Goal: Information Seeking & Learning: Understand process/instructions

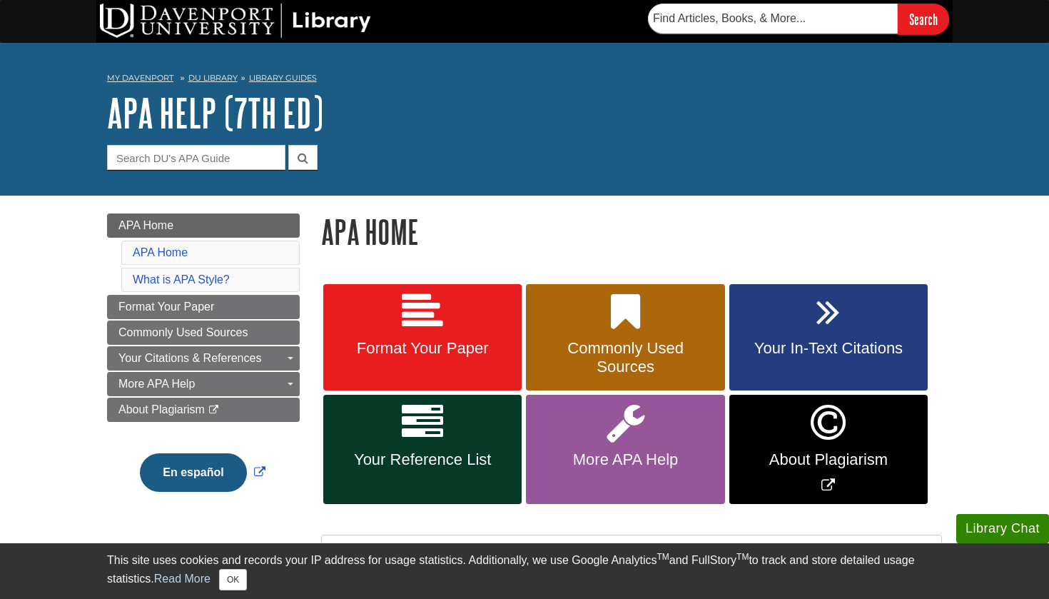
click at [392, 292] on link "Format Your Paper" at bounding box center [422, 337] width 198 height 107
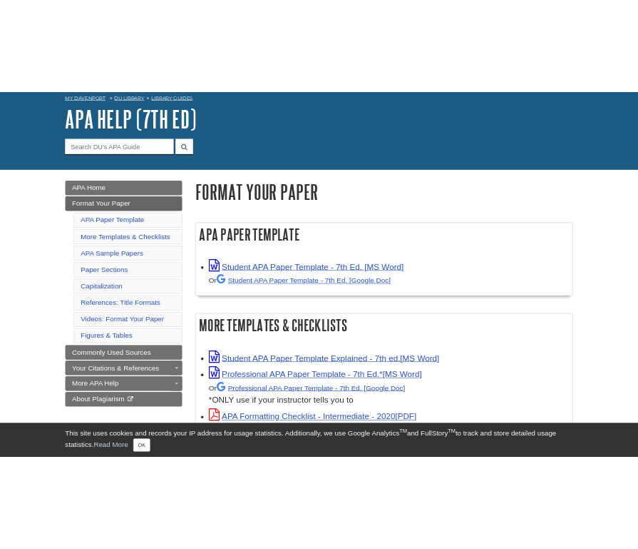
scroll to position [71, 0]
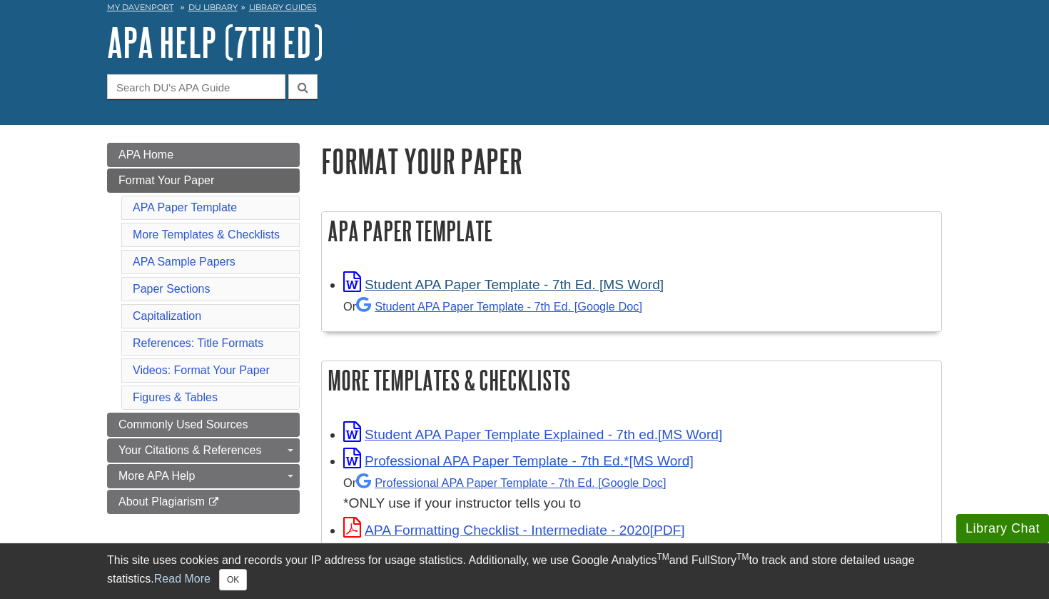
click at [407, 287] on link "Student APA Paper Template - 7th Ed. [MS Word]" at bounding box center [503, 284] width 320 height 15
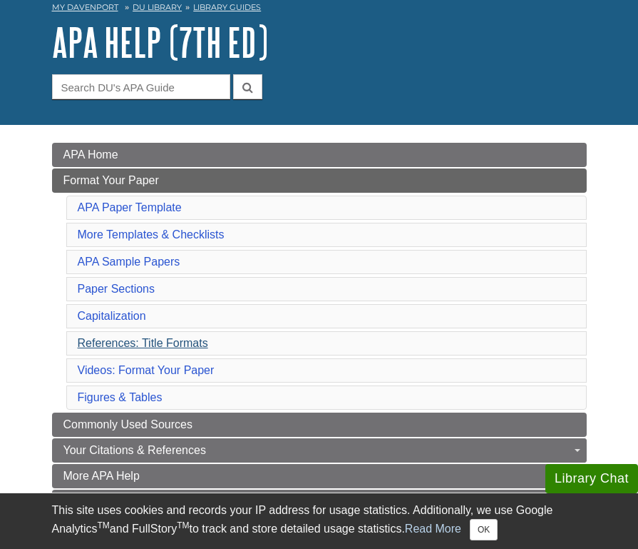
click at [191, 344] on link "References: Title Formats" at bounding box center [143, 343] width 131 height 12
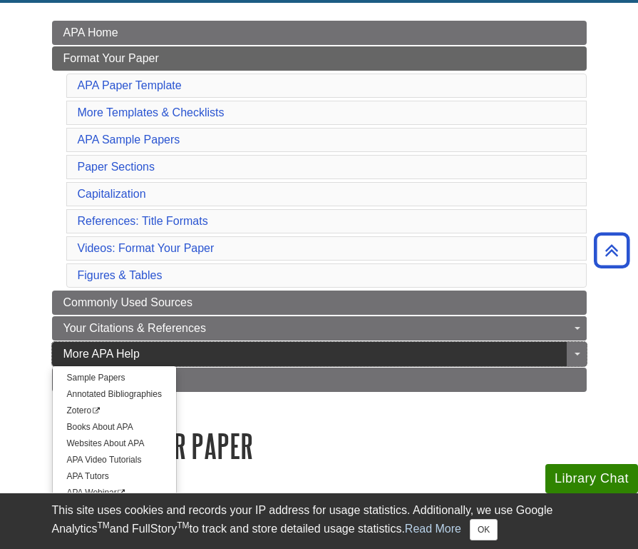
scroll to position [180, 0]
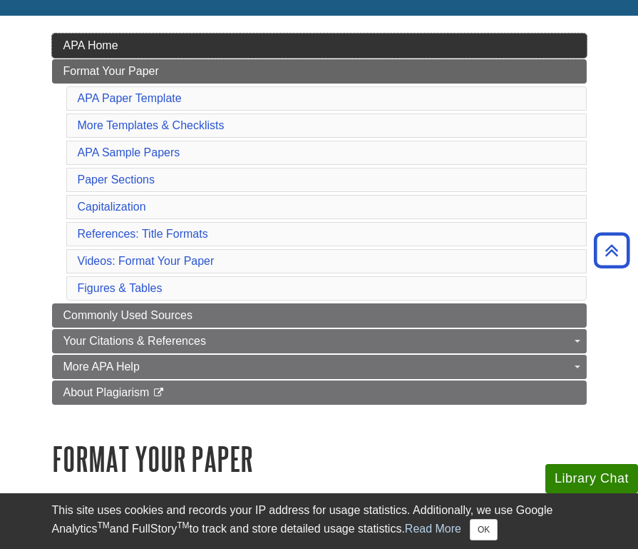
click at [97, 34] on link "APA Home" at bounding box center [319, 46] width 535 height 24
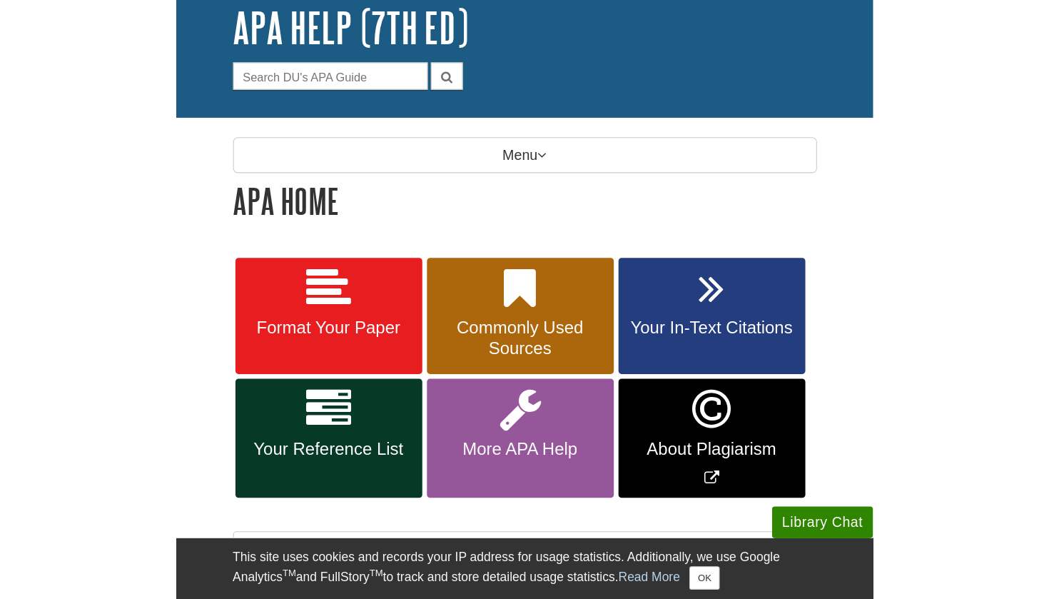
scroll to position [86, 0]
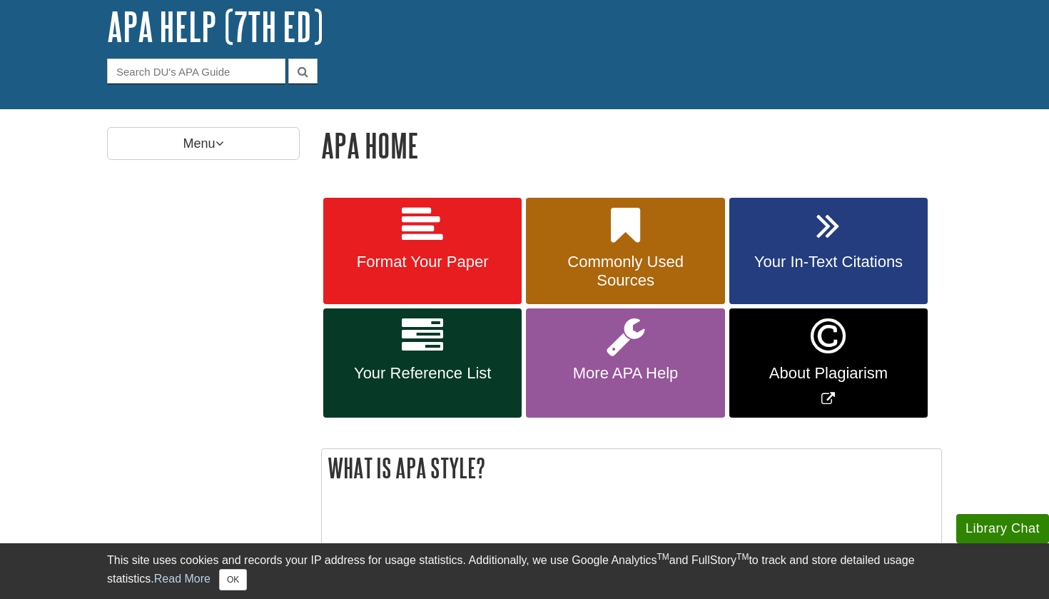
click at [438, 358] on link "Your Reference List" at bounding box center [422, 362] width 198 height 109
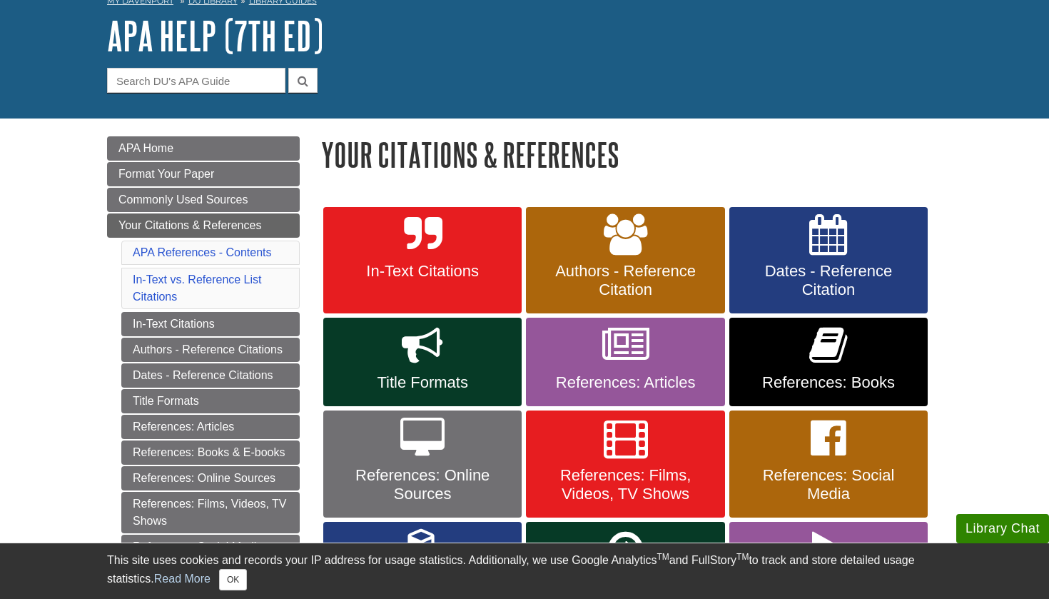
scroll to position [81, 0]
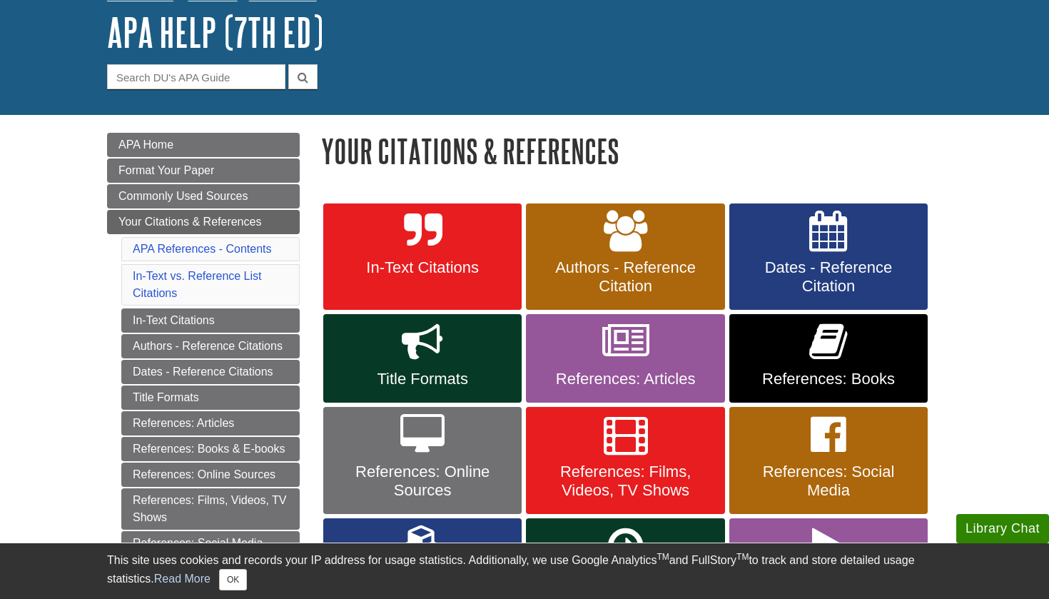
click at [454, 269] on span "In-Text Citations" at bounding box center [422, 267] width 177 height 19
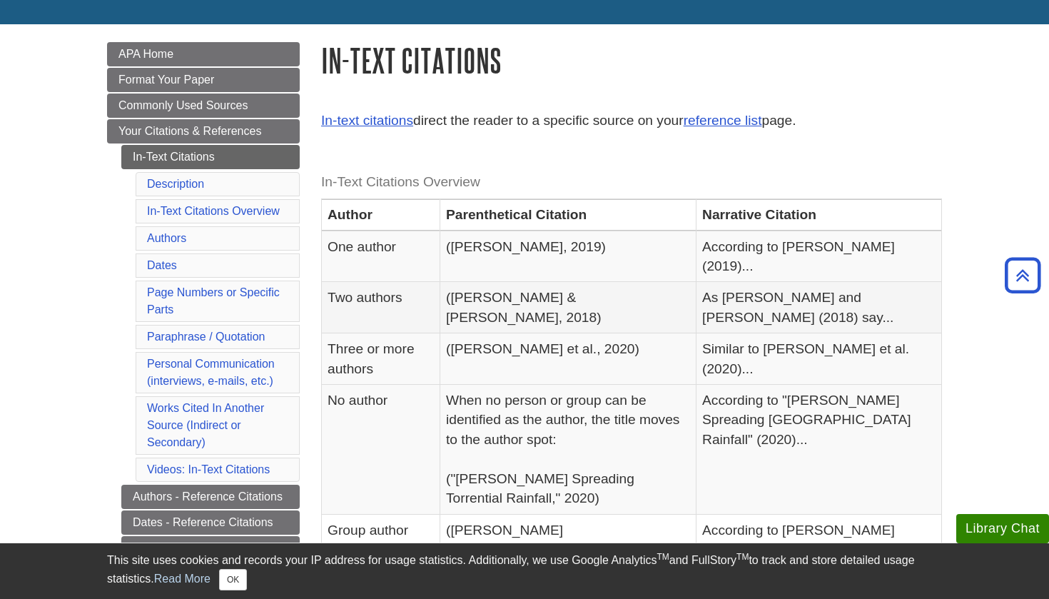
scroll to position [175, 0]
